Goal: Task Accomplishment & Management: Manage account settings

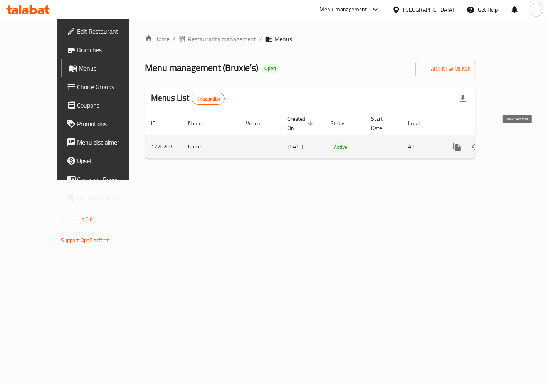
click at [516, 143] on icon "enhanced table" at bounding box center [512, 146] width 7 height 7
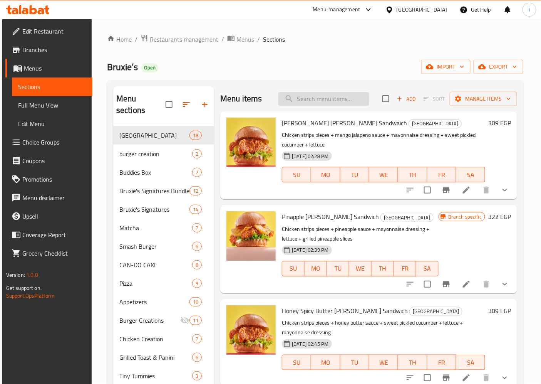
click at [323, 102] on input "search" at bounding box center [324, 98] width 91 height 13
paste input "Classic Burger"
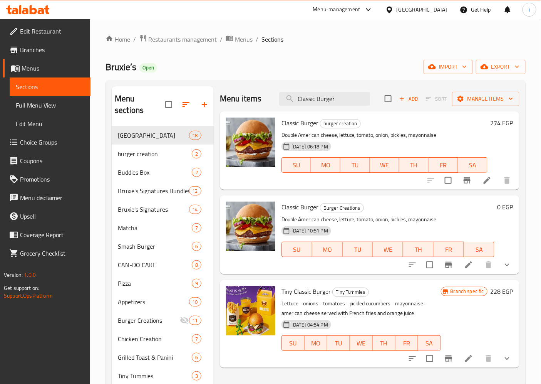
type input "Classic Burger"
click at [378, 130] on p "Double American cheese, lettuce, tomato, onion, pickles, mayonnaise" at bounding box center [385, 135] width 206 height 10
click at [493, 179] on li at bounding box center [488, 180] width 22 height 14
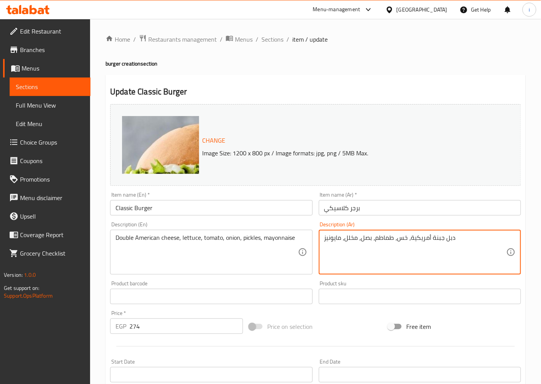
drag, startPoint x: 426, startPoint y: 239, endPoint x: 442, endPoint y: 240, distance: 16.2
click at [442, 240] on textarea "دبل جبنة أمريكية، خس، طماطم، بصل، مخلل، مايونيز" at bounding box center [415, 252] width 182 height 37
click at [432, 239] on textarea "دبل جبنة أمريكية، خس، طماطم، بصل، مخلل، مايونيز" at bounding box center [415, 252] width 182 height 37
click at [436, 238] on textarea "دبل جبنة أمريكية، خس، طماطم، بصل، مخلل، مايونيز" at bounding box center [415, 252] width 182 height 37
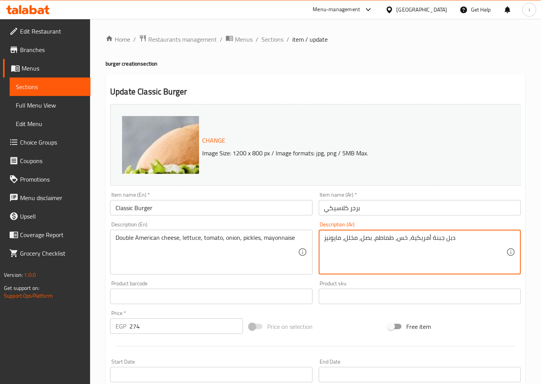
click at [436, 238] on textarea "دبل جبنة أمريكية، خس، طماطم، بصل، مخلل، مايونيز" at bounding box center [415, 252] width 182 height 37
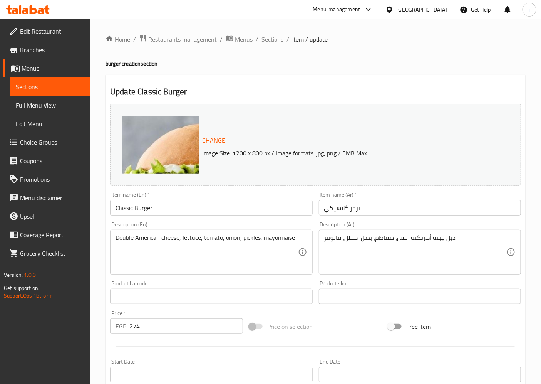
click at [194, 40] on span "Restaurants management" at bounding box center [182, 39] width 69 height 9
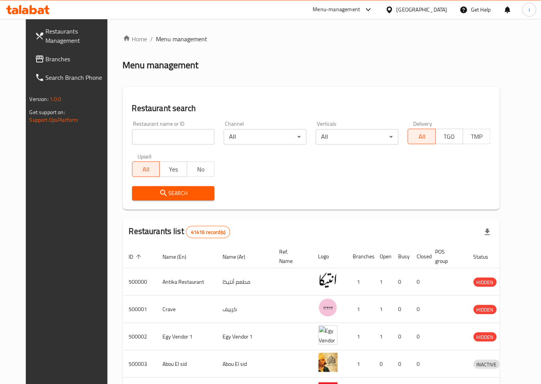
drag, startPoint x: 24, startPoint y: 57, endPoint x: 32, endPoint y: 64, distance: 10.4
click at [46, 57] on span "Branches" at bounding box center [78, 58] width 64 height 9
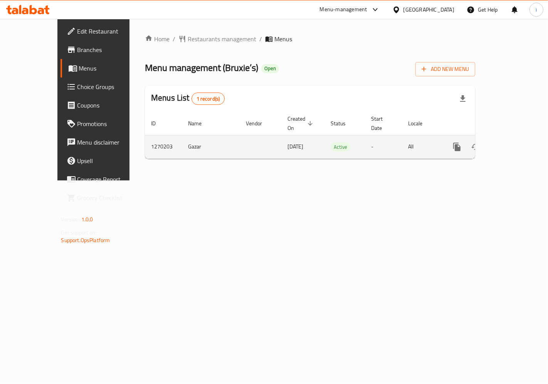
click at [516, 143] on icon "enhanced table" at bounding box center [512, 146] width 7 height 7
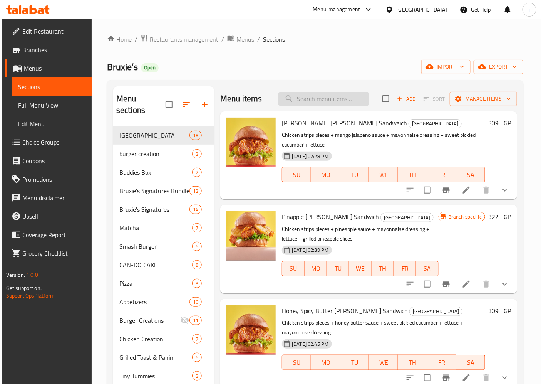
click at [293, 98] on input "search" at bounding box center [324, 98] width 91 height 13
paste input "American Burger"
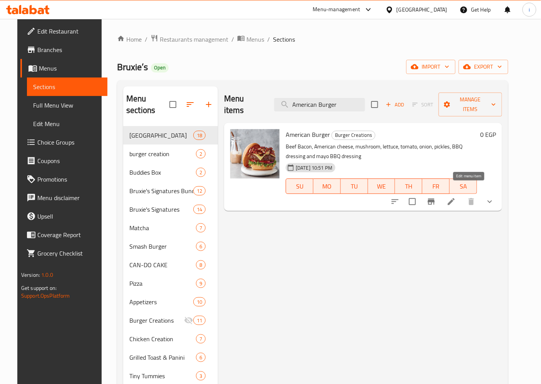
type input "American Burger"
click at [456, 197] on icon at bounding box center [451, 201] width 9 height 9
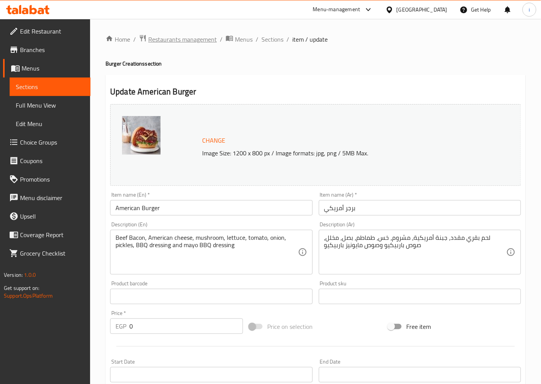
click at [161, 35] on span "Restaurants management" at bounding box center [182, 39] width 69 height 9
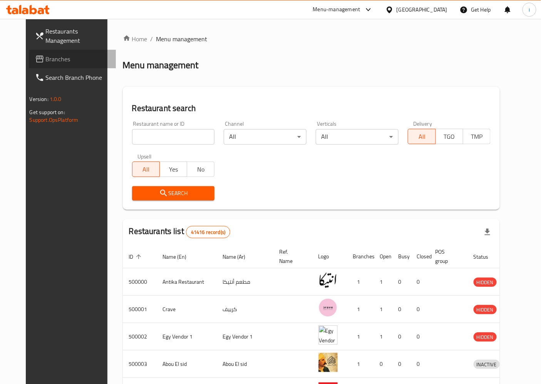
click at [46, 56] on span "Branches" at bounding box center [78, 58] width 64 height 9
